Goal: Transaction & Acquisition: Book appointment/travel/reservation

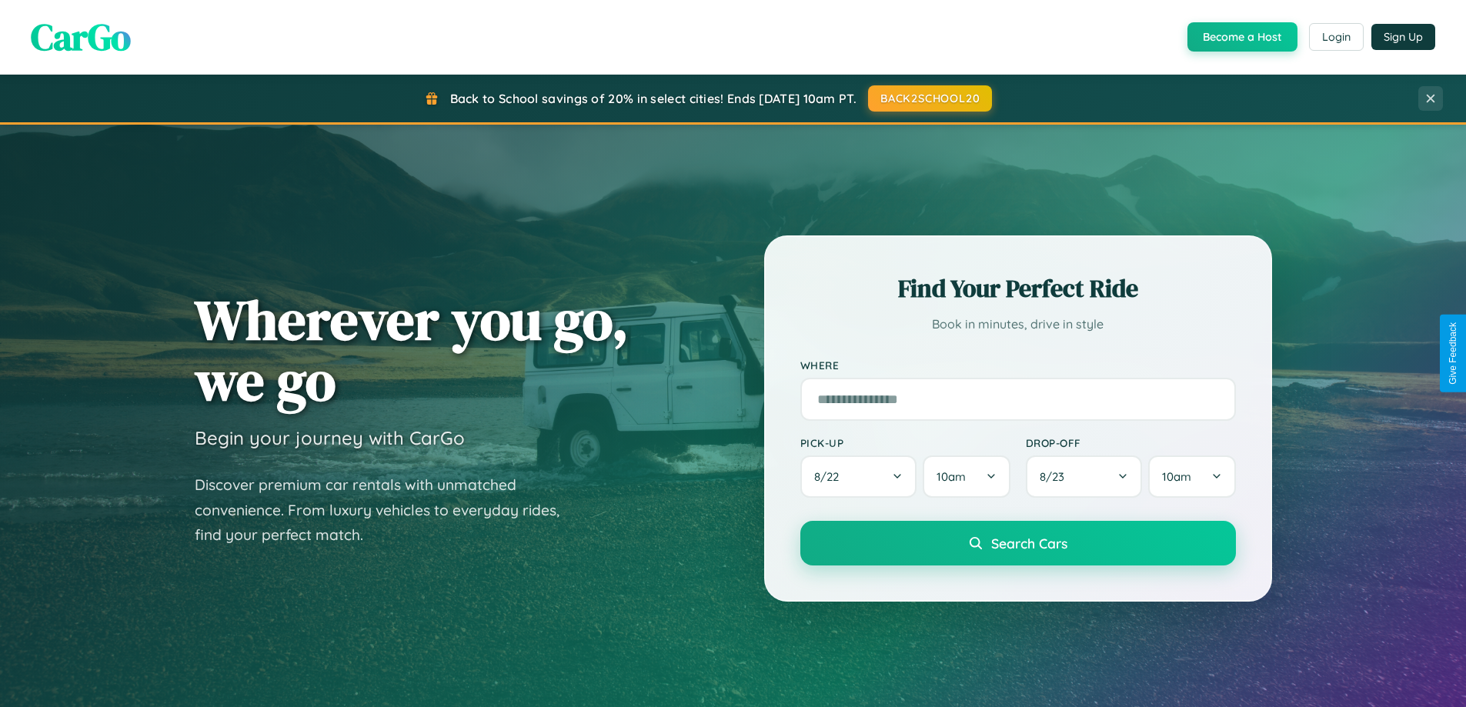
scroll to position [663, 0]
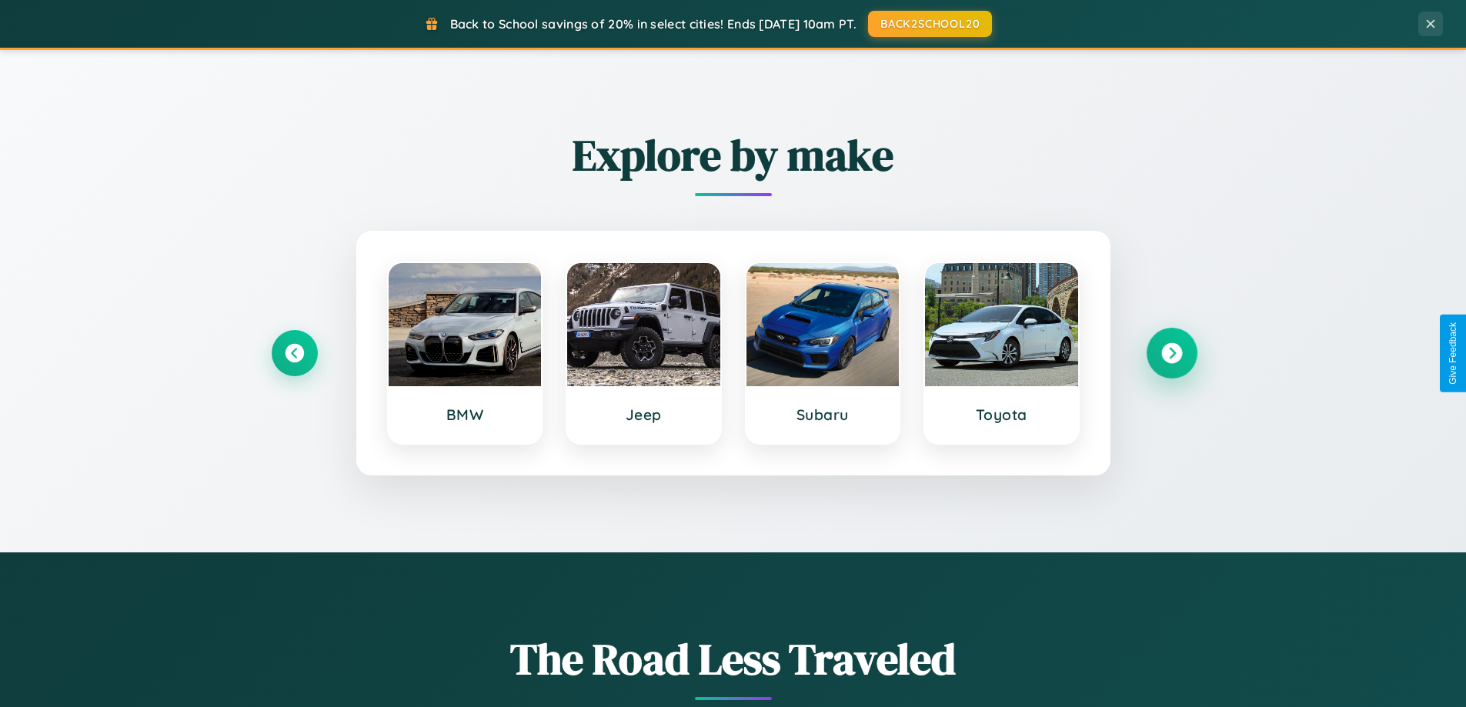
click at [1171, 353] on icon at bounding box center [1171, 353] width 21 height 21
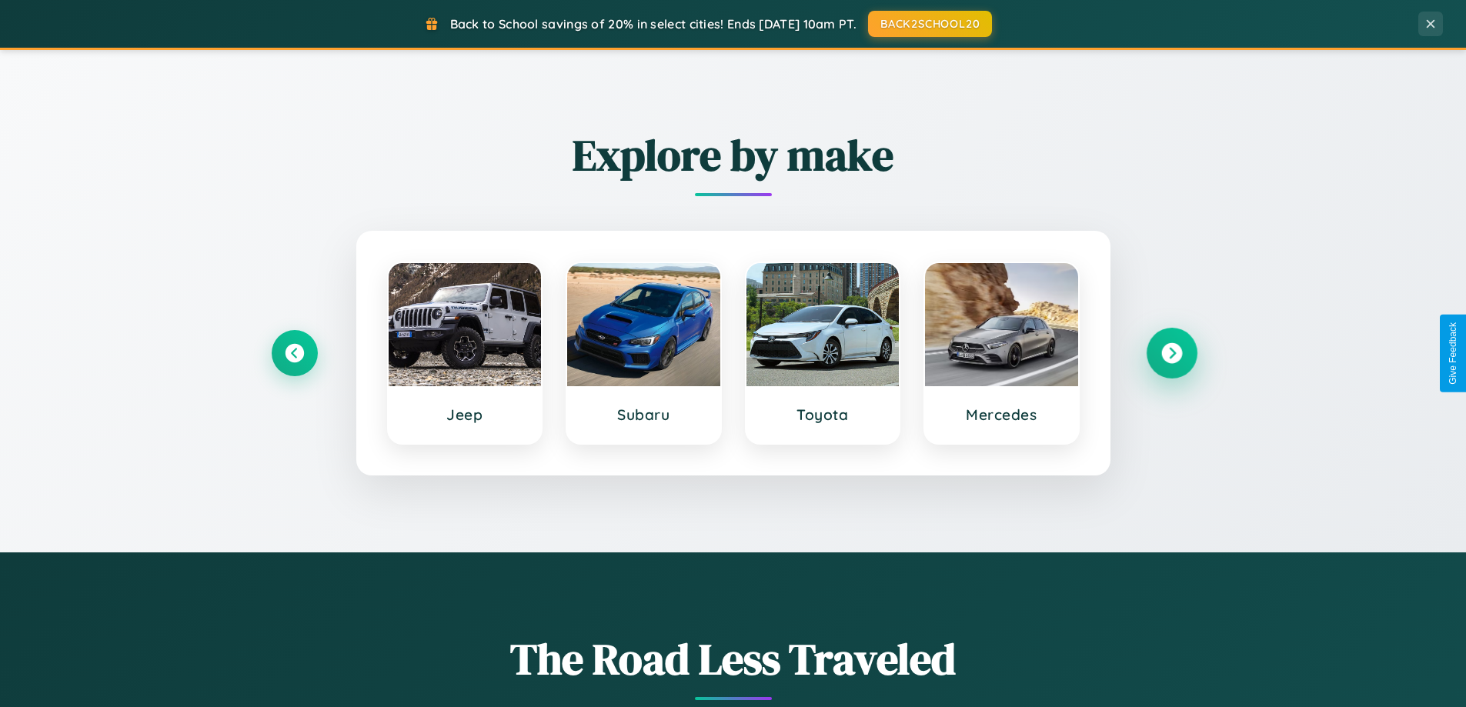
click at [1171, 353] on icon at bounding box center [1171, 353] width 21 height 21
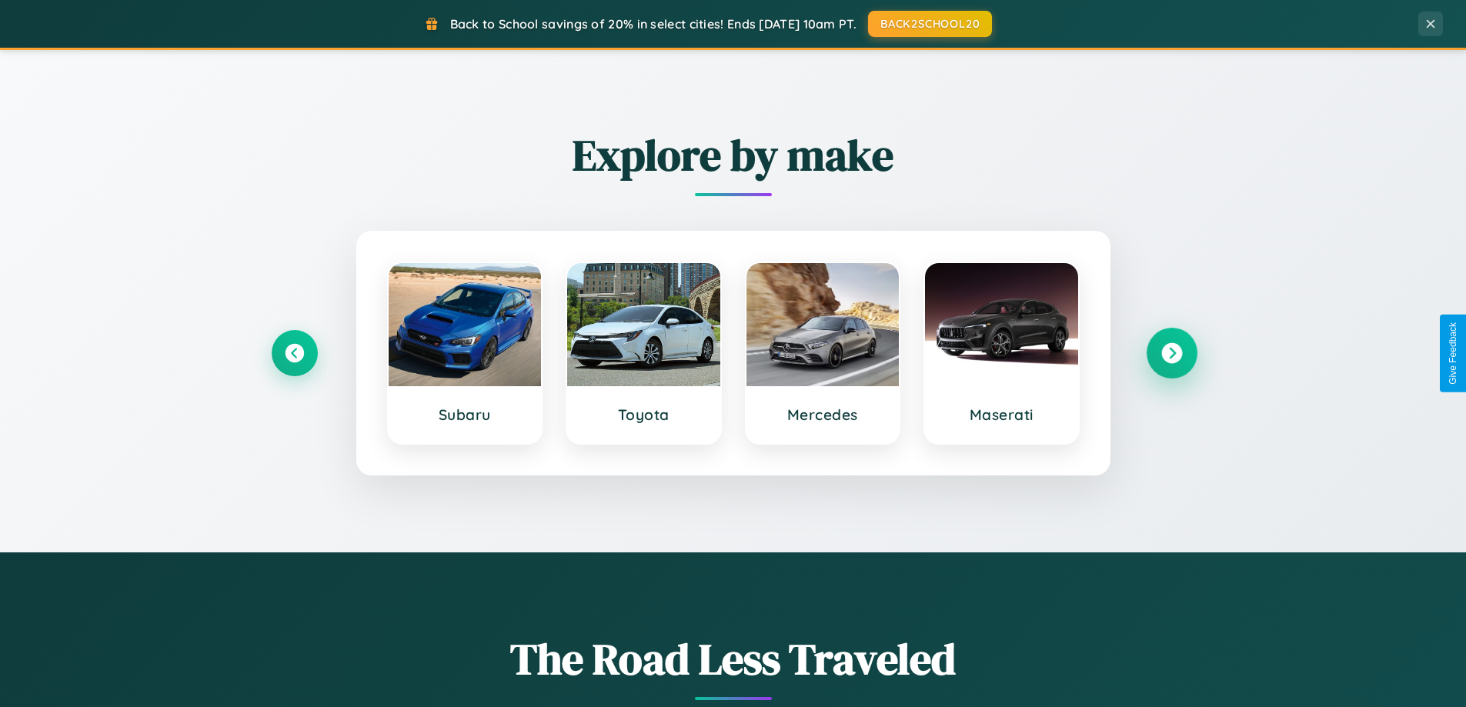
click at [1171, 353] on icon at bounding box center [1171, 353] width 21 height 21
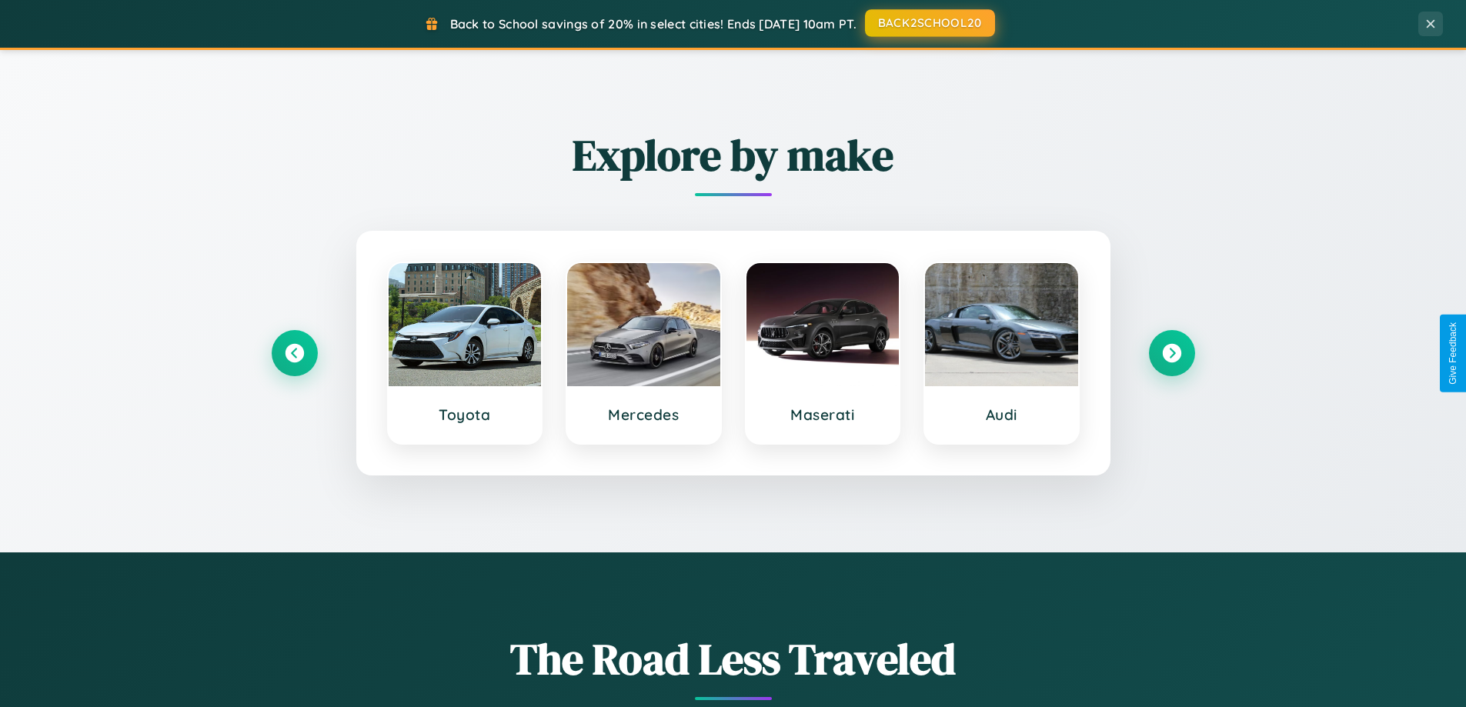
click at [929, 23] on button "BACK2SCHOOL20" at bounding box center [930, 23] width 130 height 28
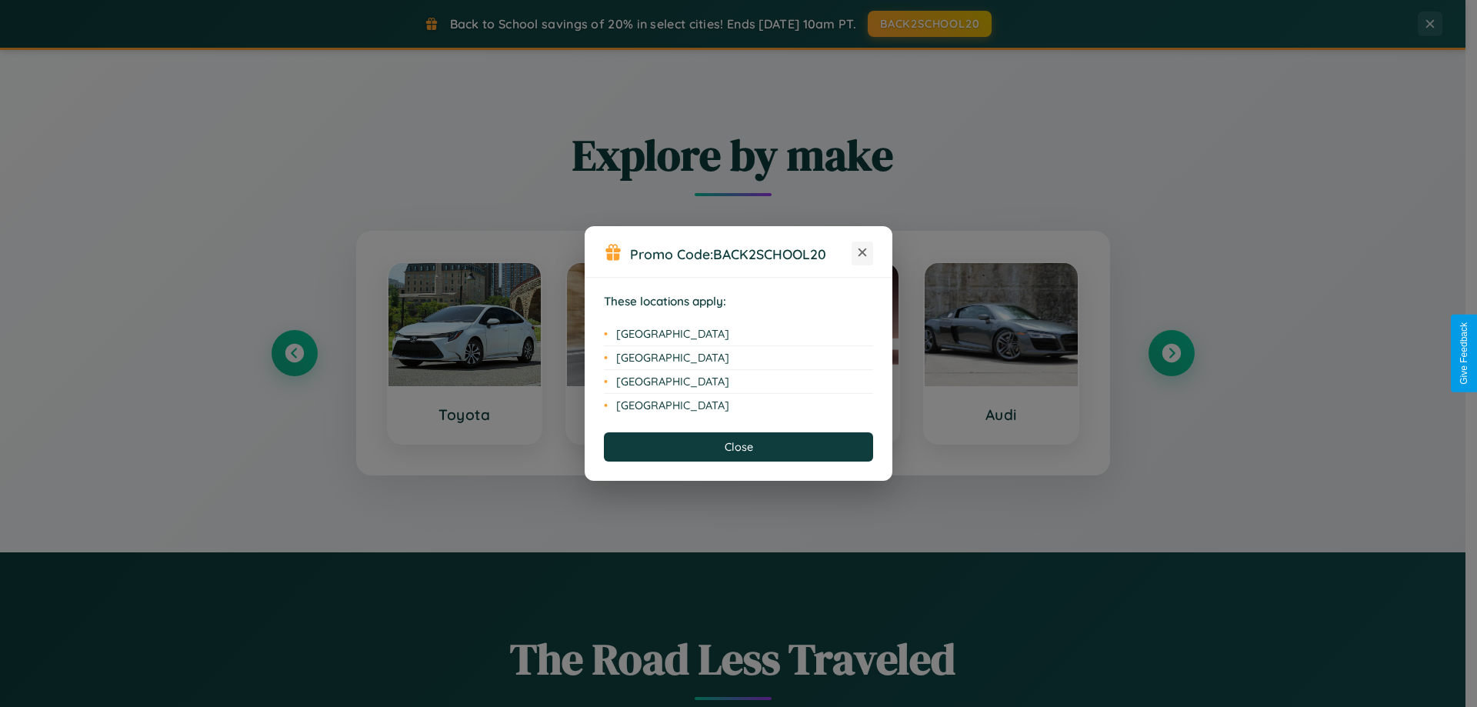
click at [863, 253] on icon at bounding box center [863, 253] width 8 height 8
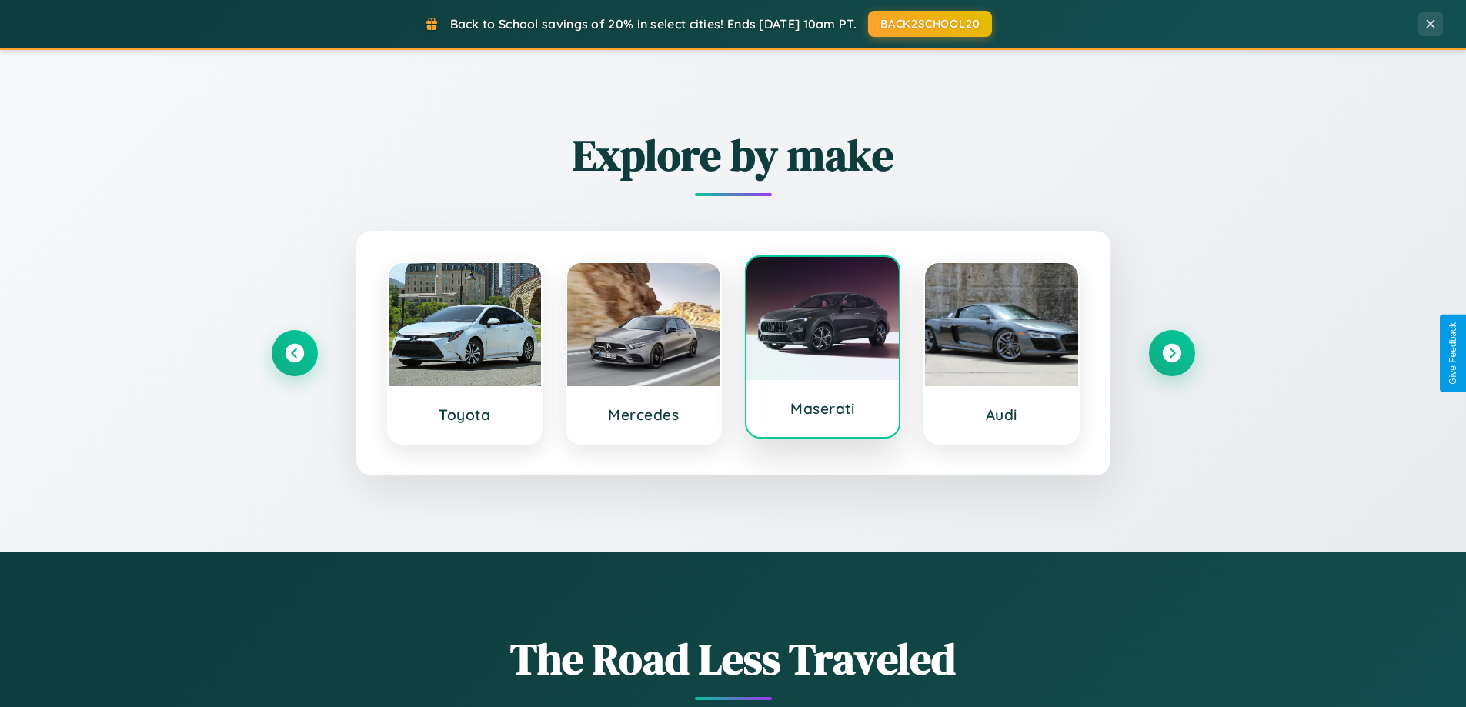
click at [822, 350] on div at bounding box center [822, 318] width 153 height 123
